Goal: Information Seeking & Learning: Learn about a topic

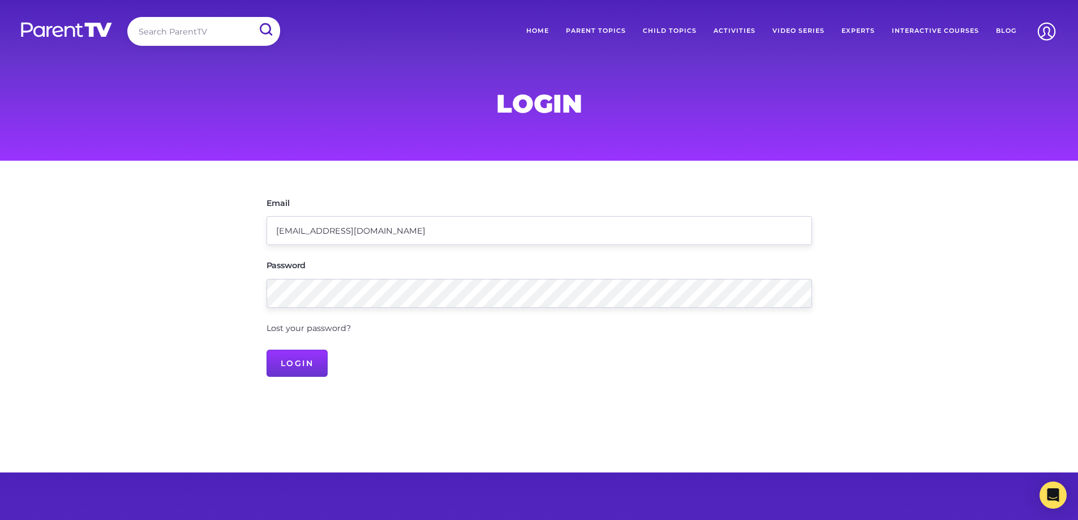
click at [267, 350] on input "Login" at bounding box center [298, 363] width 62 height 27
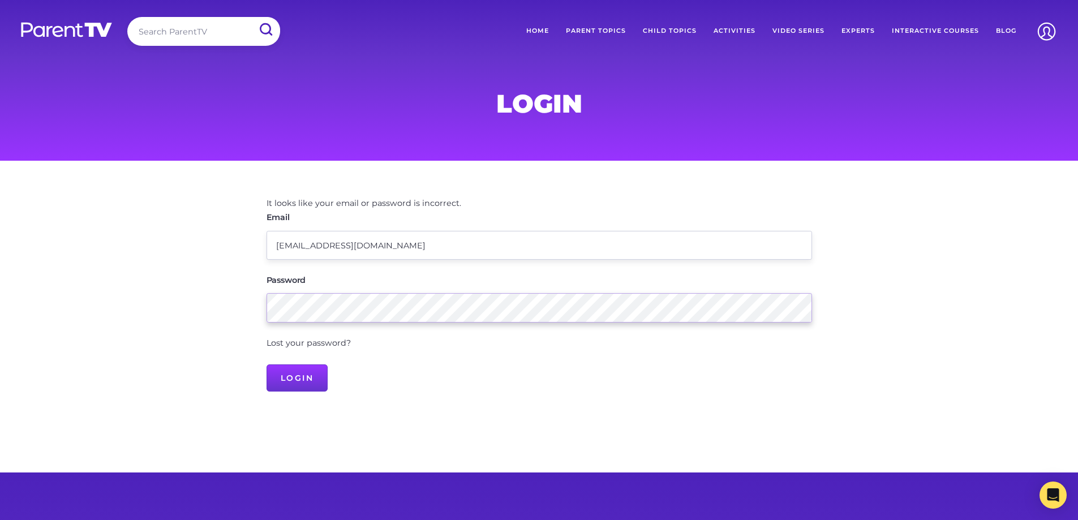
click at [117, 262] on main "It looks like your email or password is incorrect. Email [EMAIL_ADDRESS][DOMAIN…" at bounding box center [539, 317] width 1078 height 312
click at [267, 365] on input "Login" at bounding box center [298, 378] width 62 height 27
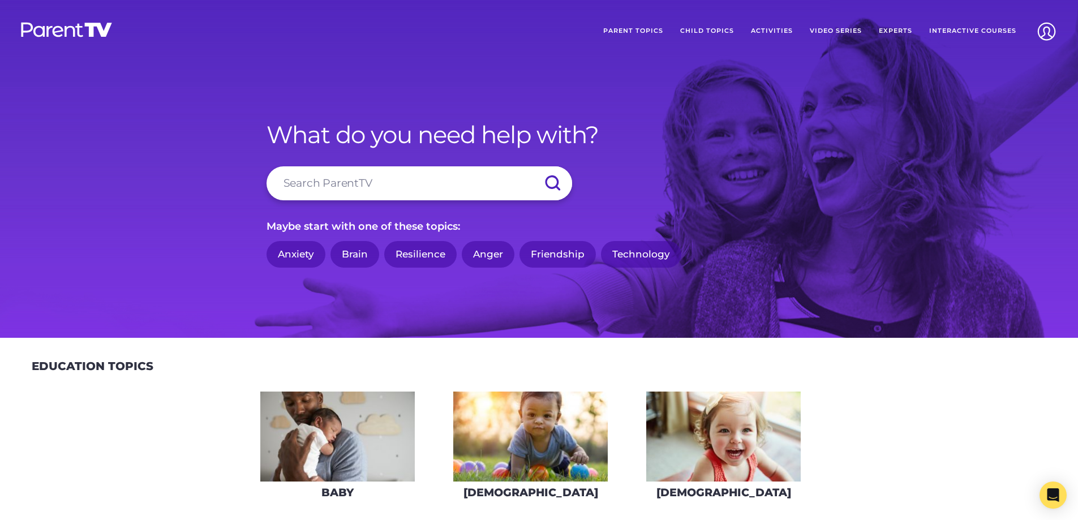
click at [351, 184] on input "search" at bounding box center [420, 183] width 306 height 34
type input "[MEDICAL_DATA]"
click at [533, 166] on input "submit" at bounding box center [553, 183] width 40 height 34
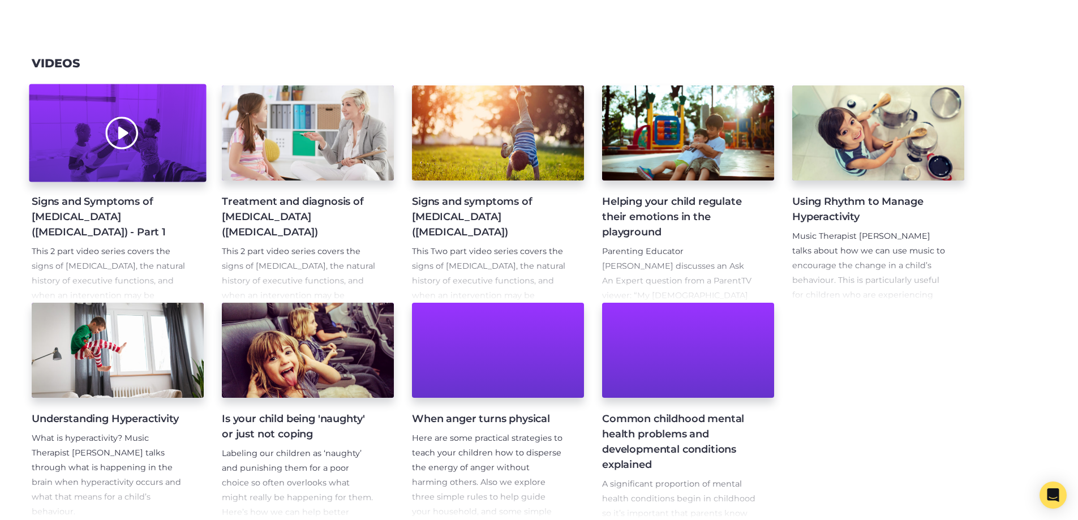
scroll to position [57, 0]
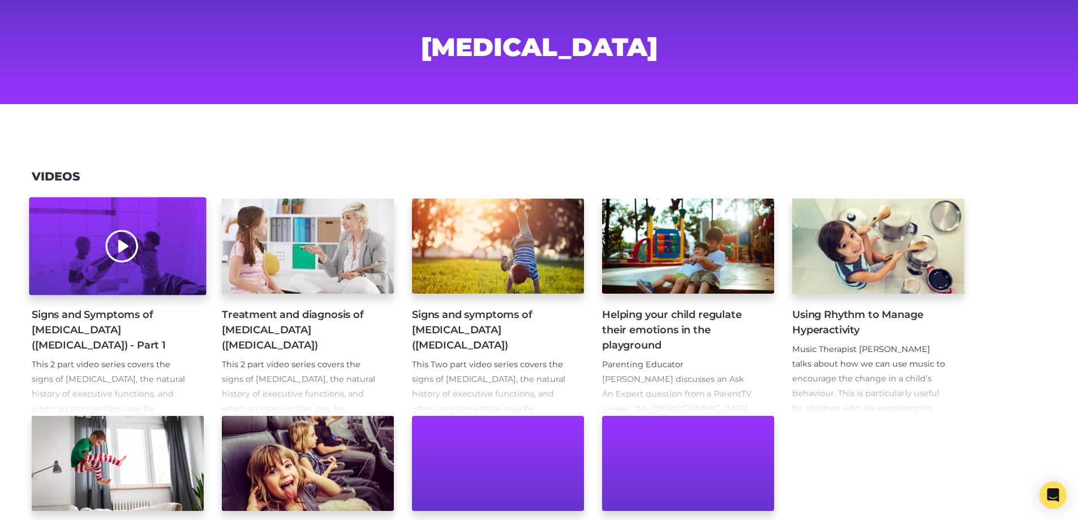
click at [130, 287] on div at bounding box center [117, 247] width 177 height 98
